Goal: Transaction & Acquisition: Purchase product/service

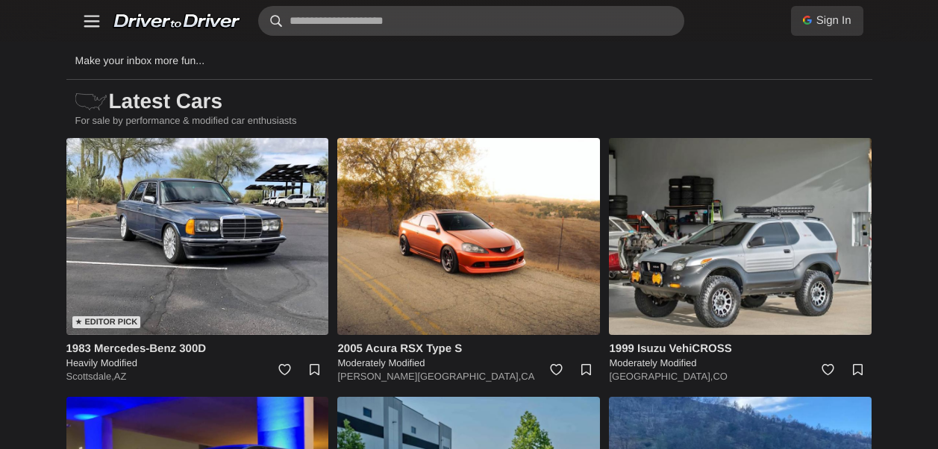
click at [416, 17] on input "text" at bounding box center [471, 21] width 426 height 30
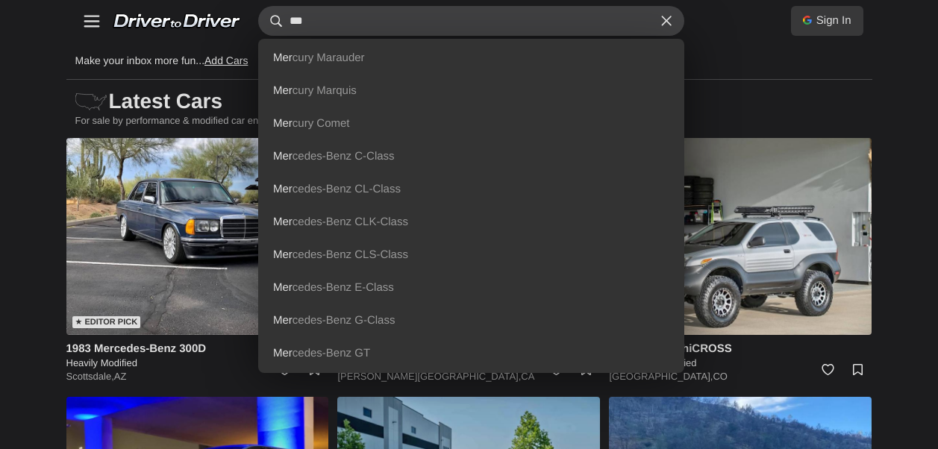
type input "***"
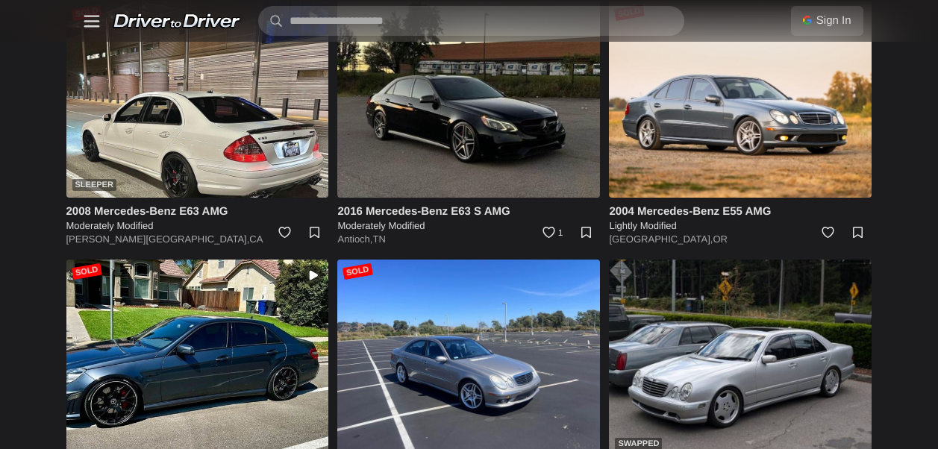
scroll to position [7319, 0]
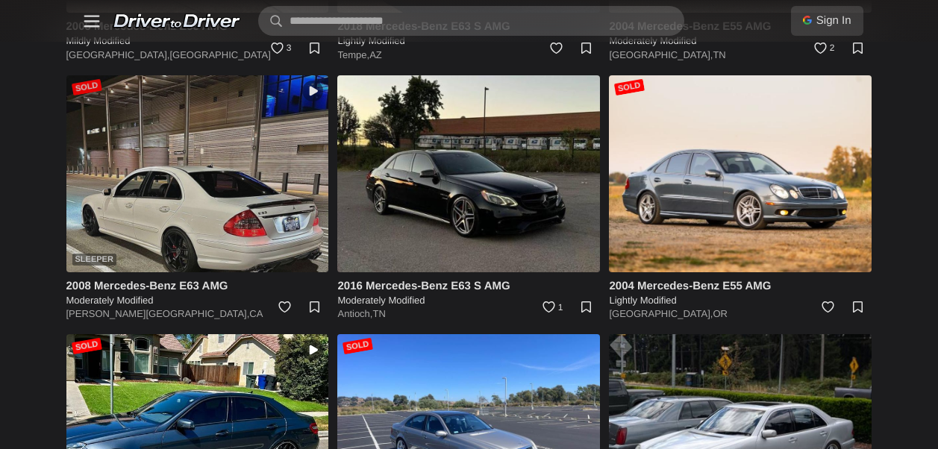
click at [242, 195] on img at bounding box center [197, 173] width 263 height 197
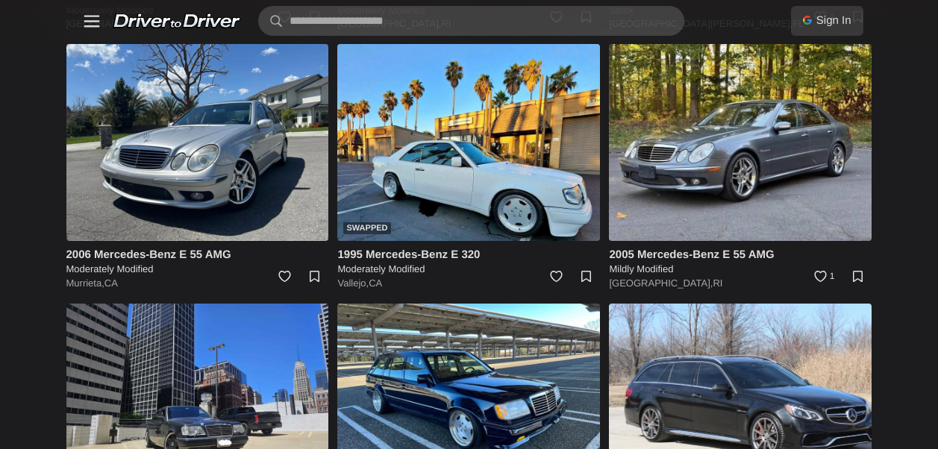
scroll to position [2619, 0]
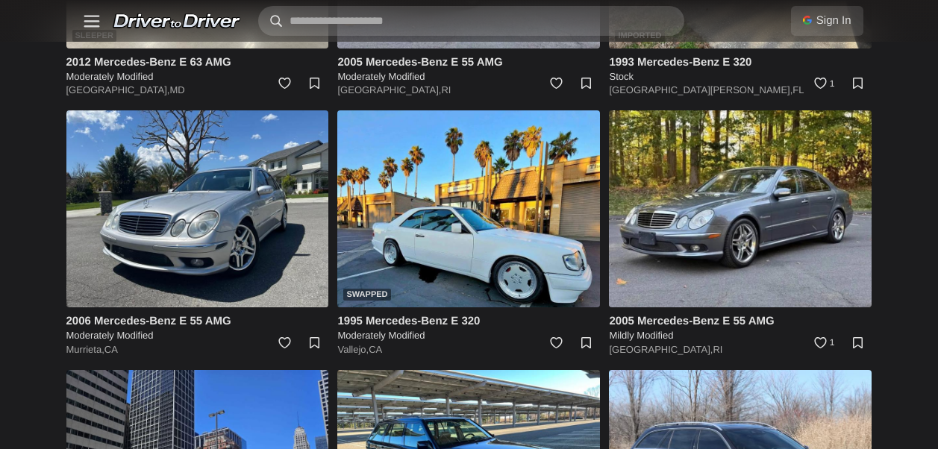
click at [439, 23] on input "text" at bounding box center [471, 21] width 426 height 30
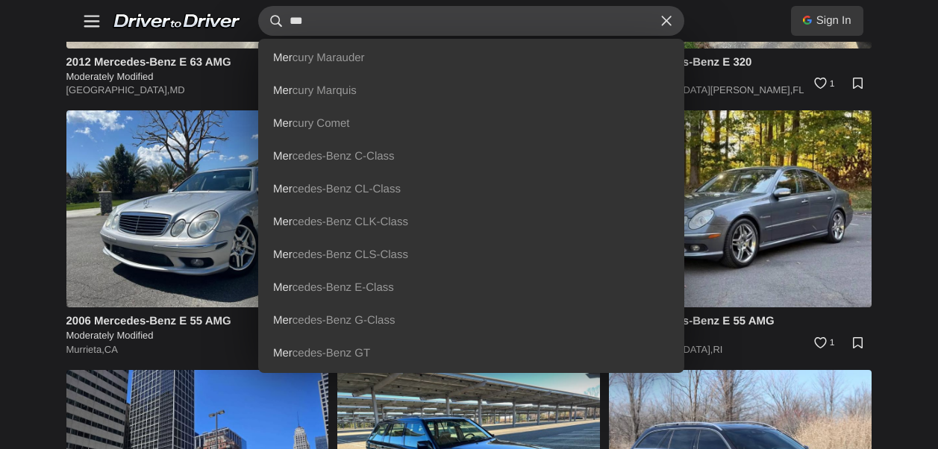
type input "***"
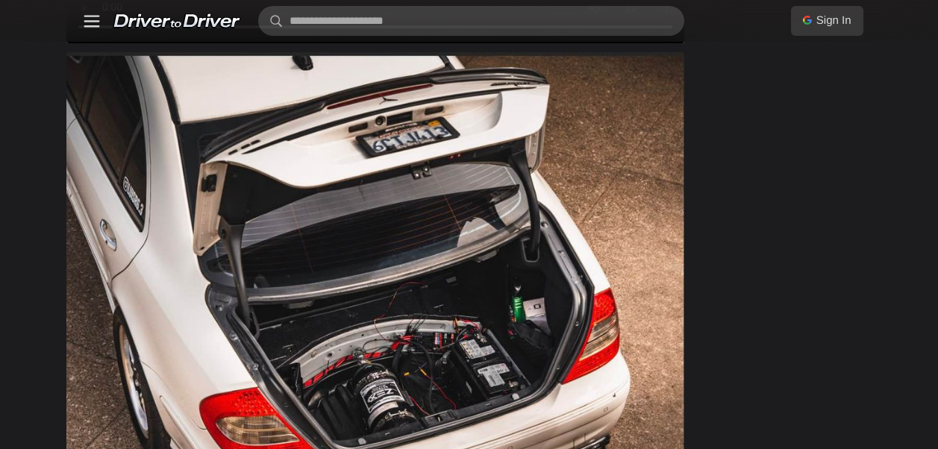
scroll to position [1268, 0]
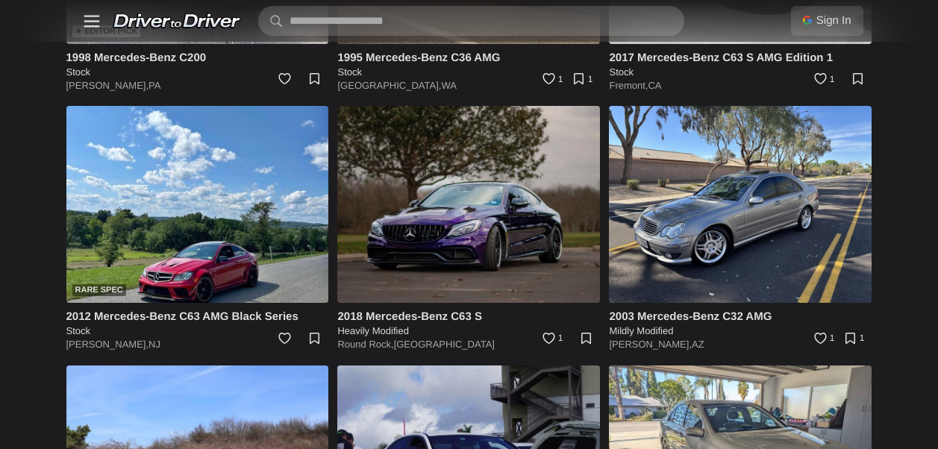
scroll to position [298, 0]
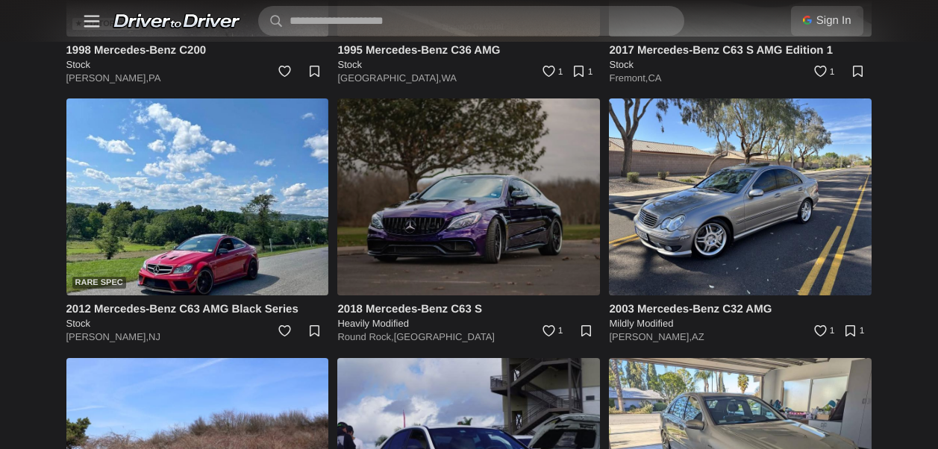
click at [496, 209] on img at bounding box center [468, 196] width 263 height 197
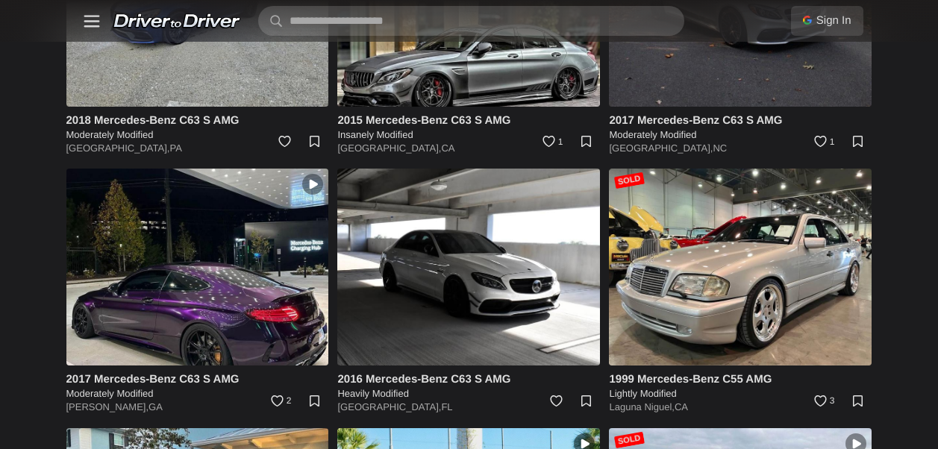
scroll to position [1790, 0]
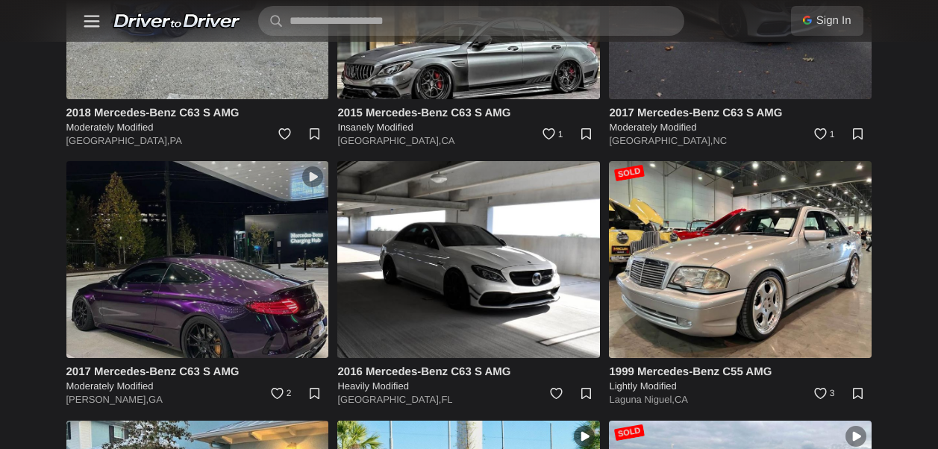
click at [228, 304] on img at bounding box center [197, 259] width 263 height 197
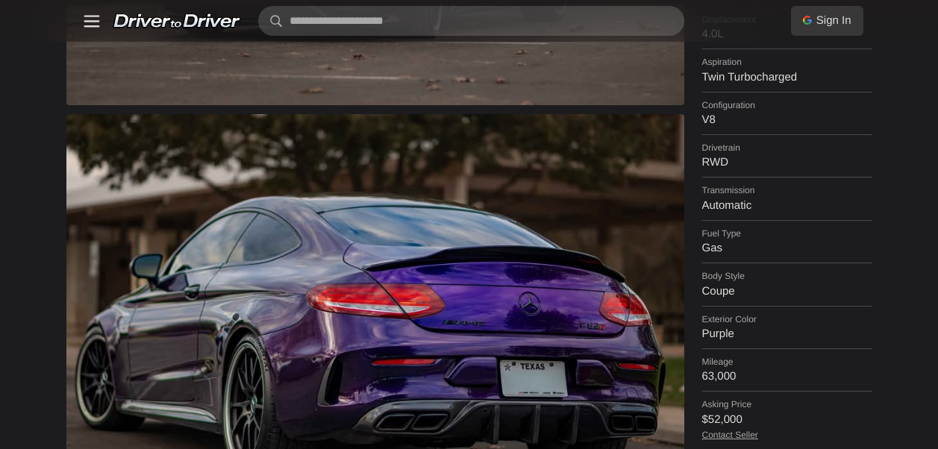
scroll to position [522, 0]
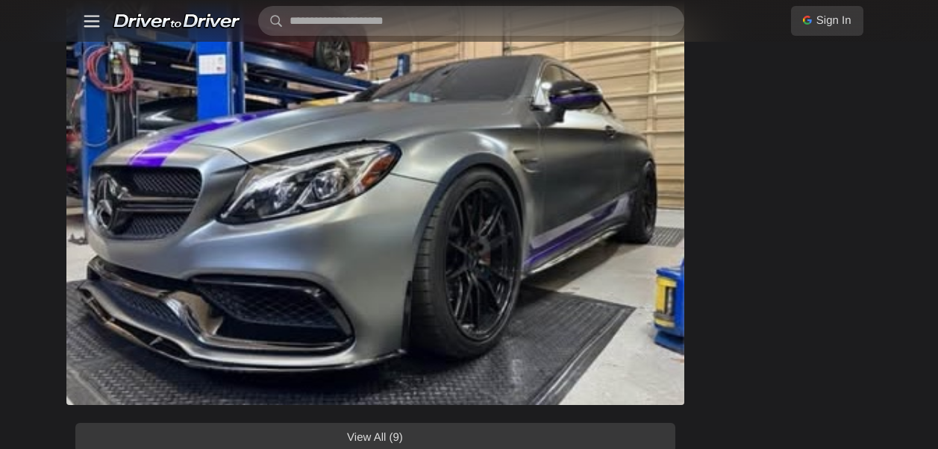
scroll to position [1417, 0]
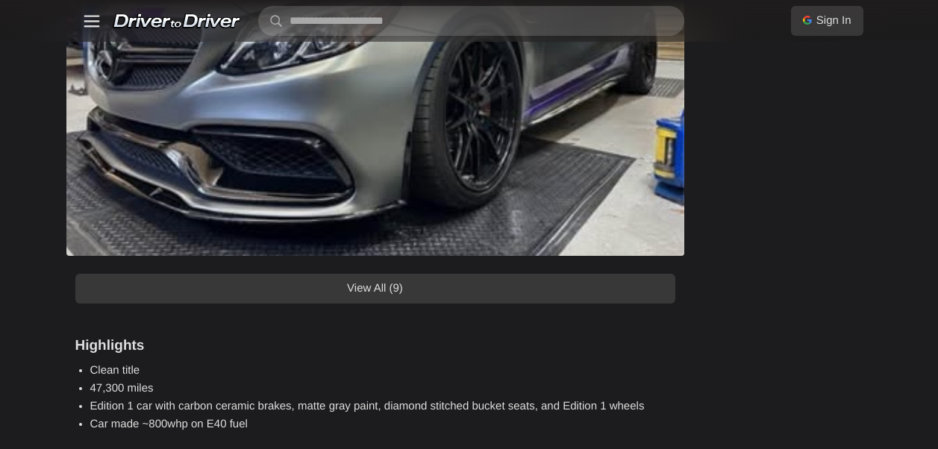
click at [645, 291] on link "View All (9)" at bounding box center [375, 289] width 600 height 30
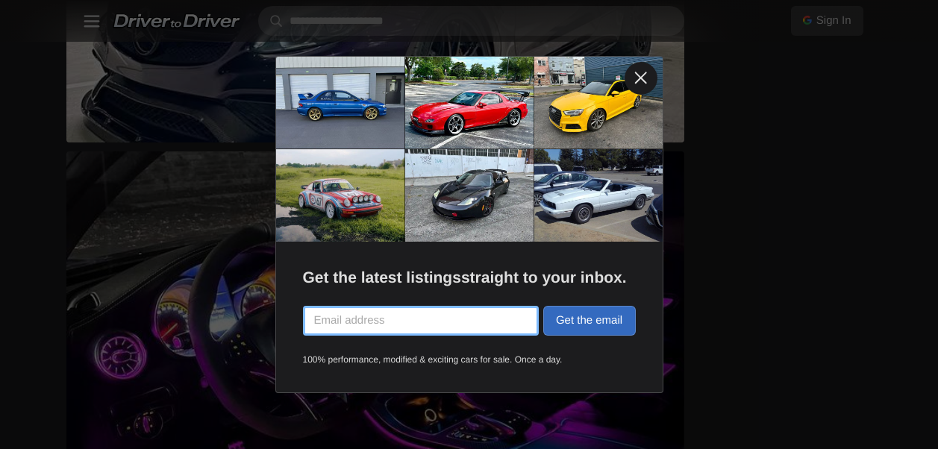
scroll to position [2163, 0]
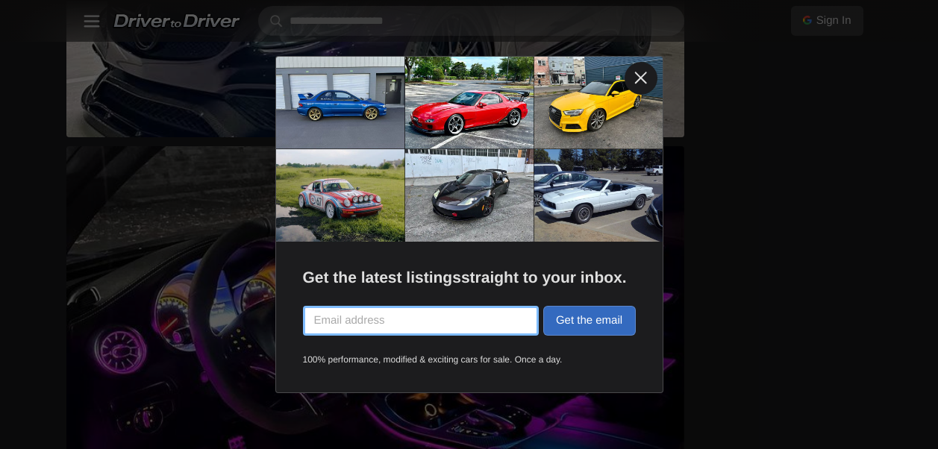
drag, startPoint x: 636, startPoint y: 72, endPoint x: 651, endPoint y: 81, distance: 18.4
click at [636, 71] on link at bounding box center [640, 78] width 33 height 33
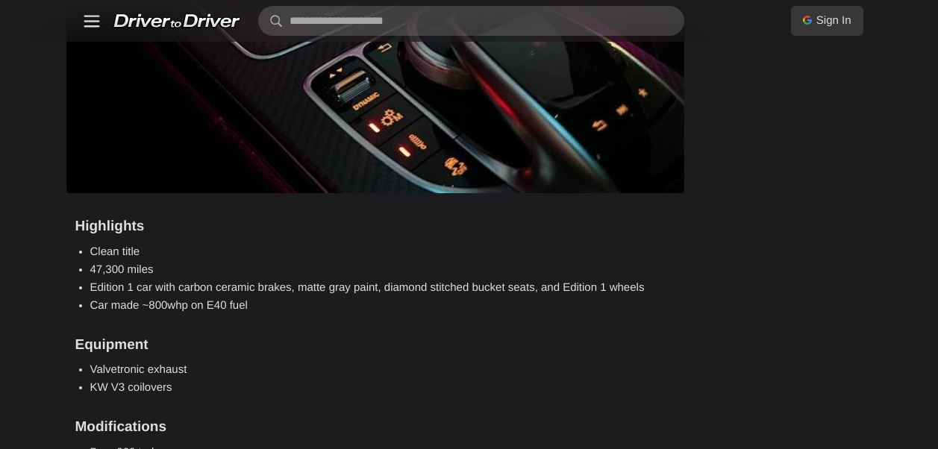
scroll to position [5819, 0]
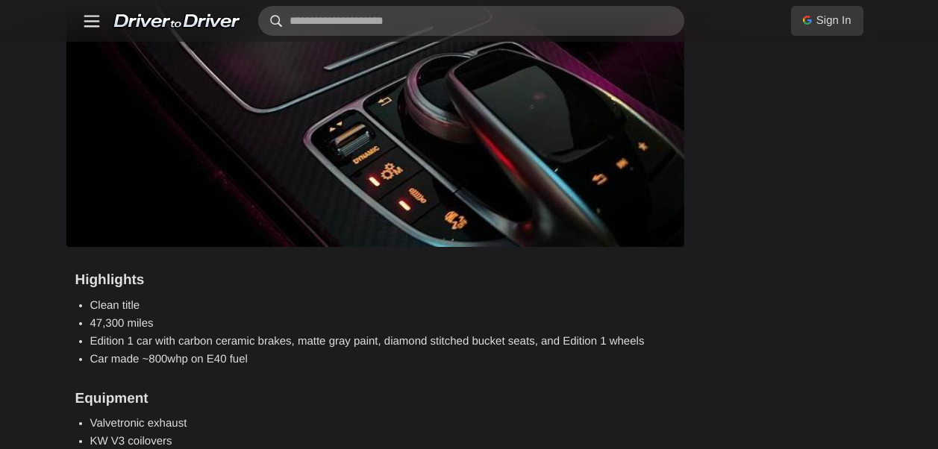
click at [488, 22] on input "text" at bounding box center [471, 21] width 426 height 30
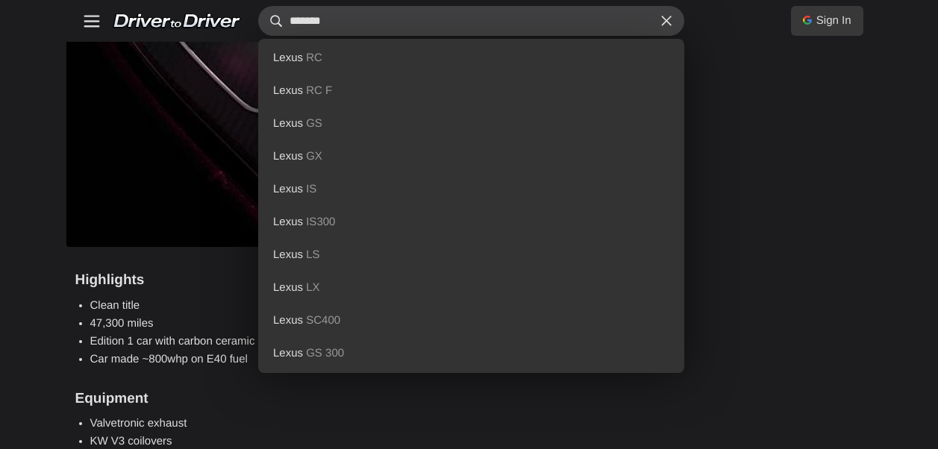
type input "*******"
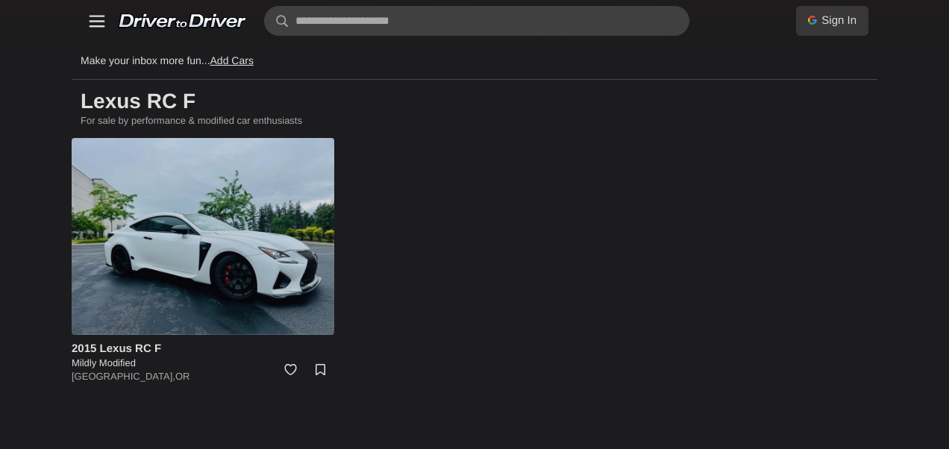
click at [211, 251] on img at bounding box center [203, 236] width 263 height 197
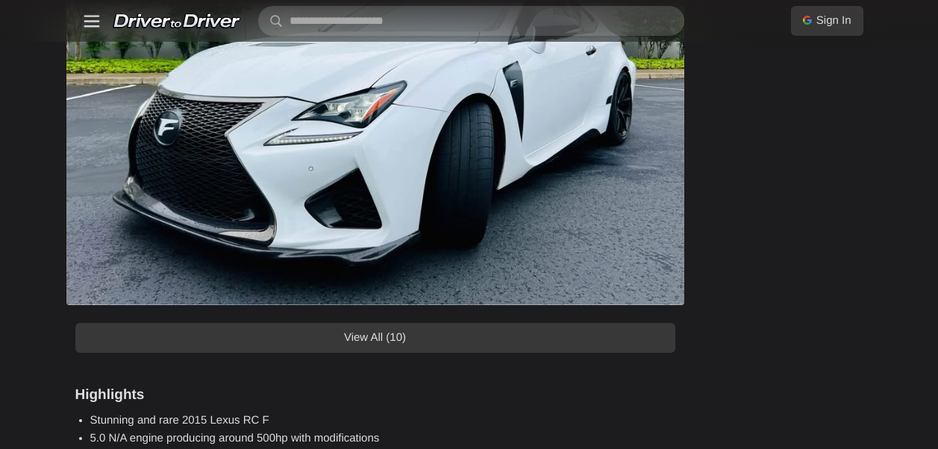
scroll to position [1268, 0]
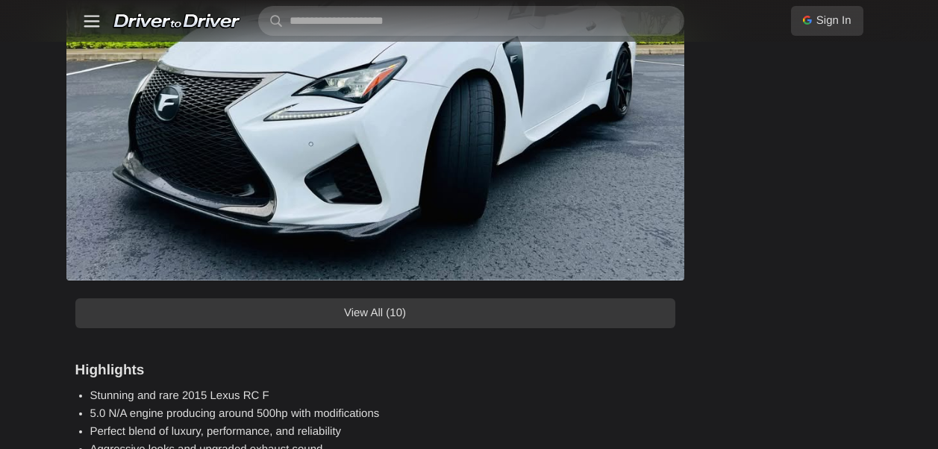
click at [510, 314] on link "View All (10)" at bounding box center [375, 313] width 600 height 30
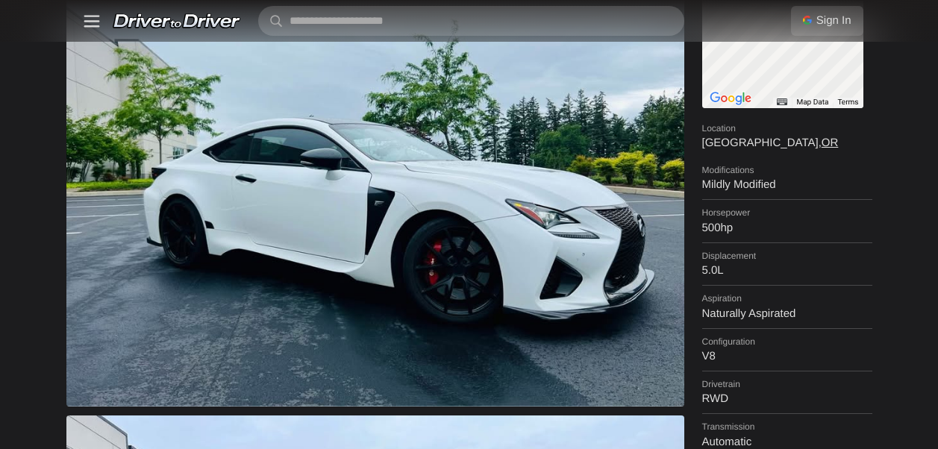
scroll to position [0, 0]
